Goal: Task Accomplishment & Management: Use online tool/utility

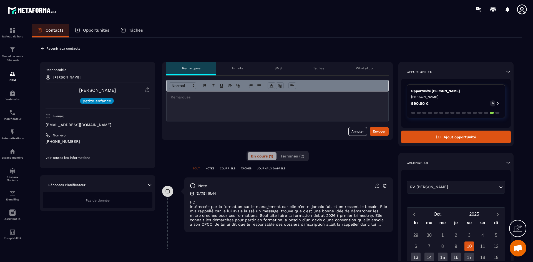
drag, startPoint x: 120, startPoint y: 125, endPoint x: 46, endPoint y: 124, distance: 74.2
click at [46, 124] on p "[EMAIL_ADDRESS][DOMAIN_NAME]" at bounding box center [98, 124] width 104 height 5
copy p "[EMAIL_ADDRESS][DOMAIN_NAME]"
click at [364, 227] on div "note [DATE] 15:44 FC intéressée par la formation sur le management car elle n'e…" at bounding box center [288, 205] width 209 height 55
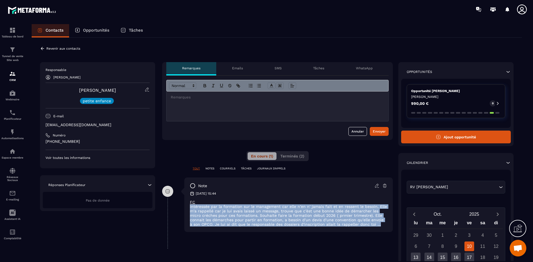
drag, startPoint x: 379, startPoint y: 224, endPoint x: 188, endPoint y: 208, distance: 191.4
click at [188, 208] on div "note [DATE] 15:44 FC intéressée par la formation sur le management car elle n'e…" at bounding box center [288, 205] width 209 height 55
copy p "intéressée par la formation sur le management car elle n'en n' jamais fait et e…"
click at [6, 50] on div "Tunnel de vente Site web" at bounding box center [12, 54] width 22 height 16
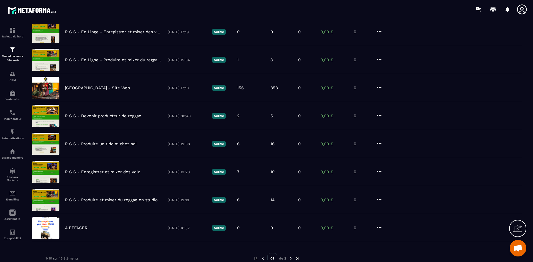
scroll to position [129, 0]
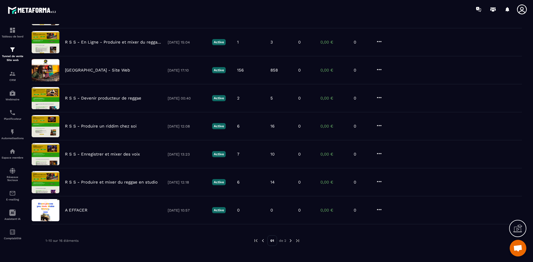
click at [291, 242] on img at bounding box center [290, 241] width 5 height 5
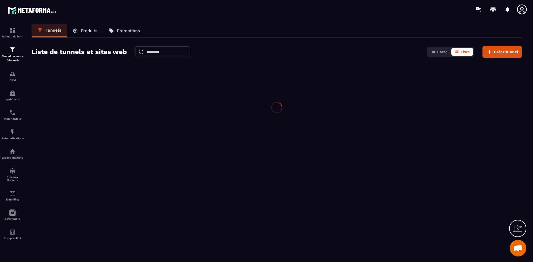
scroll to position [0, 0]
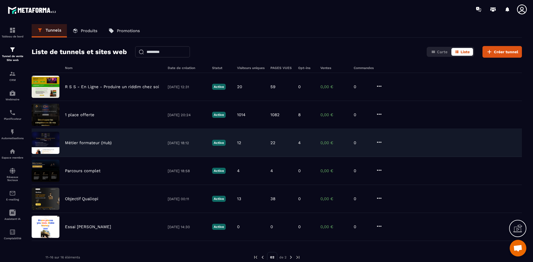
click at [94, 147] on div "Métier formateur (Hub) [DATE] 18:12 Active 12 22 4 0,00 € 0" at bounding box center [277, 143] width 490 height 28
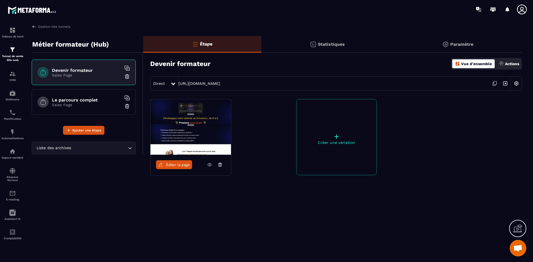
click at [169, 163] on span "Éditer la page" at bounding box center [178, 165] width 24 height 4
